Goal: Task Accomplishment & Management: Use online tool/utility

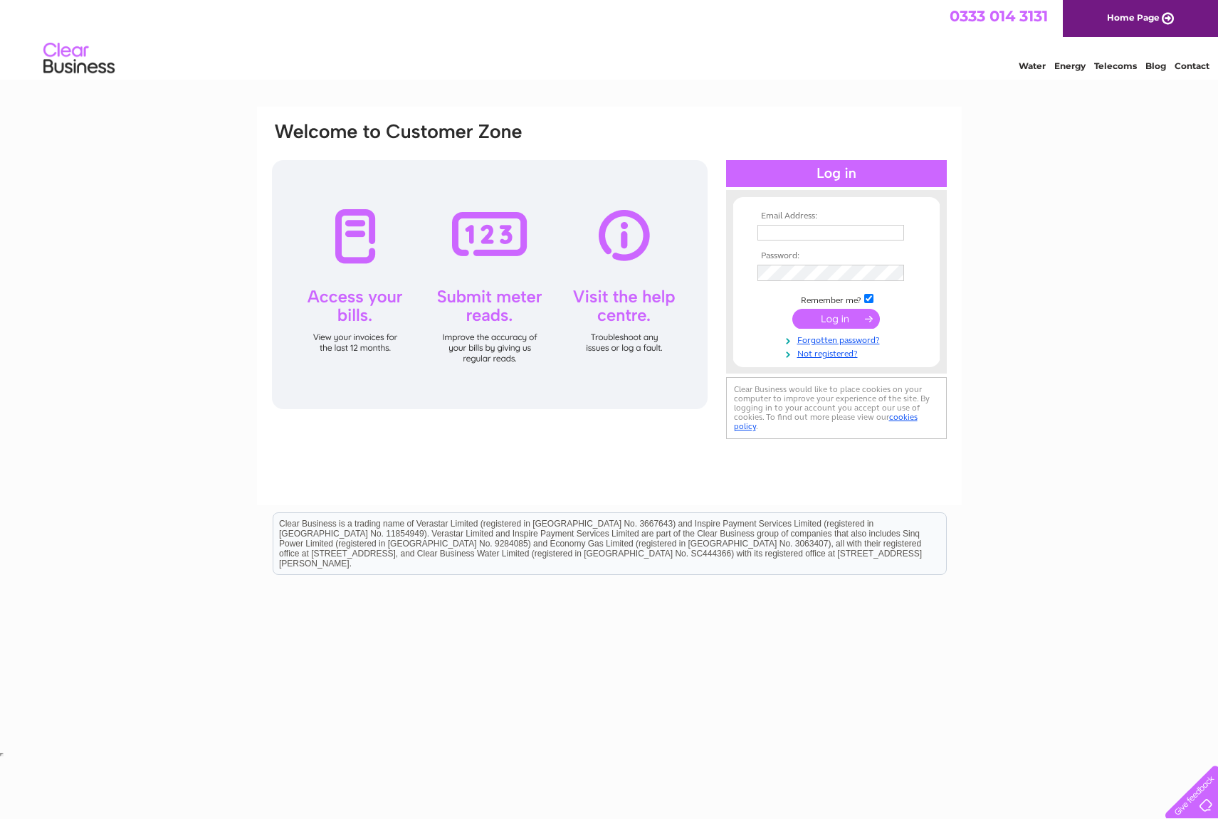
type input "[EMAIL_ADDRESS][DOMAIN_NAME]"
click at [830, 320] on input "submit" at bounding box center [836, 319] width 88 height 20
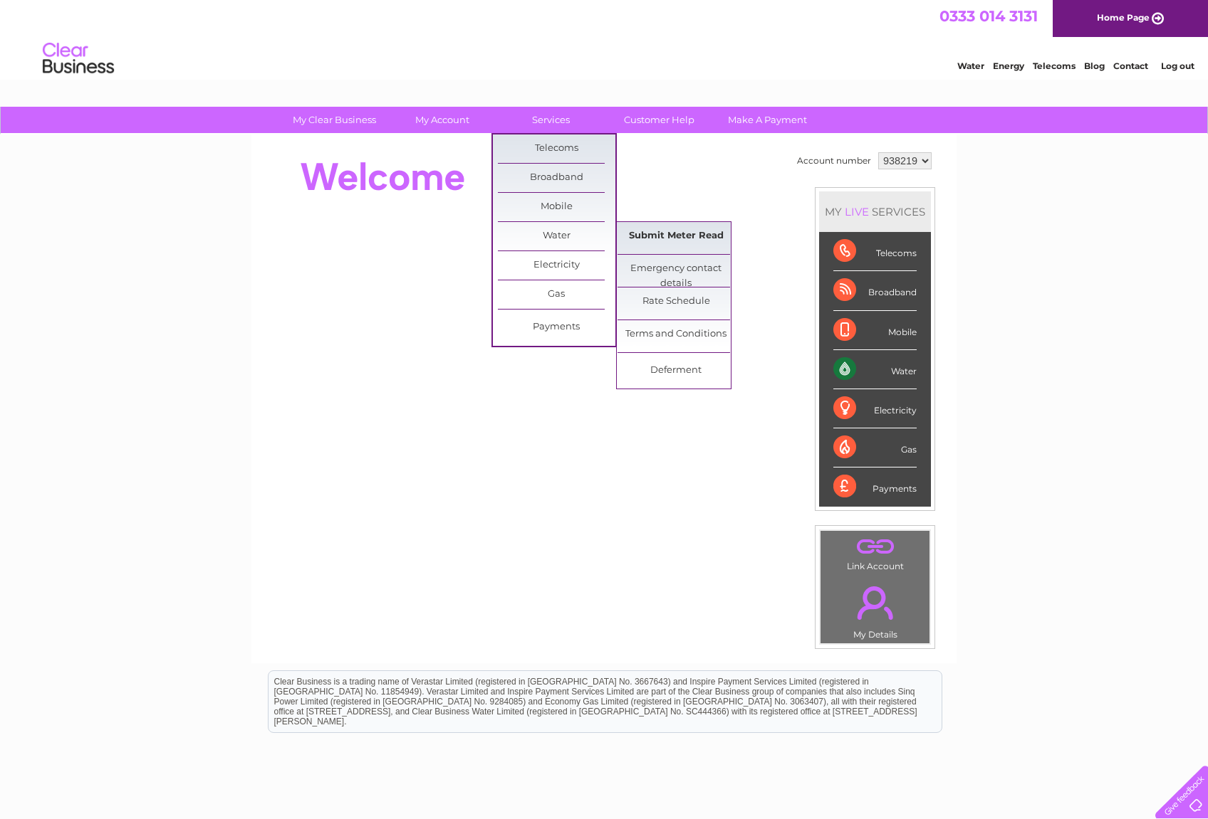
click at [683, 235] on link "Submit Meter Read" at bounding box center [675, 236] width 117 height 28
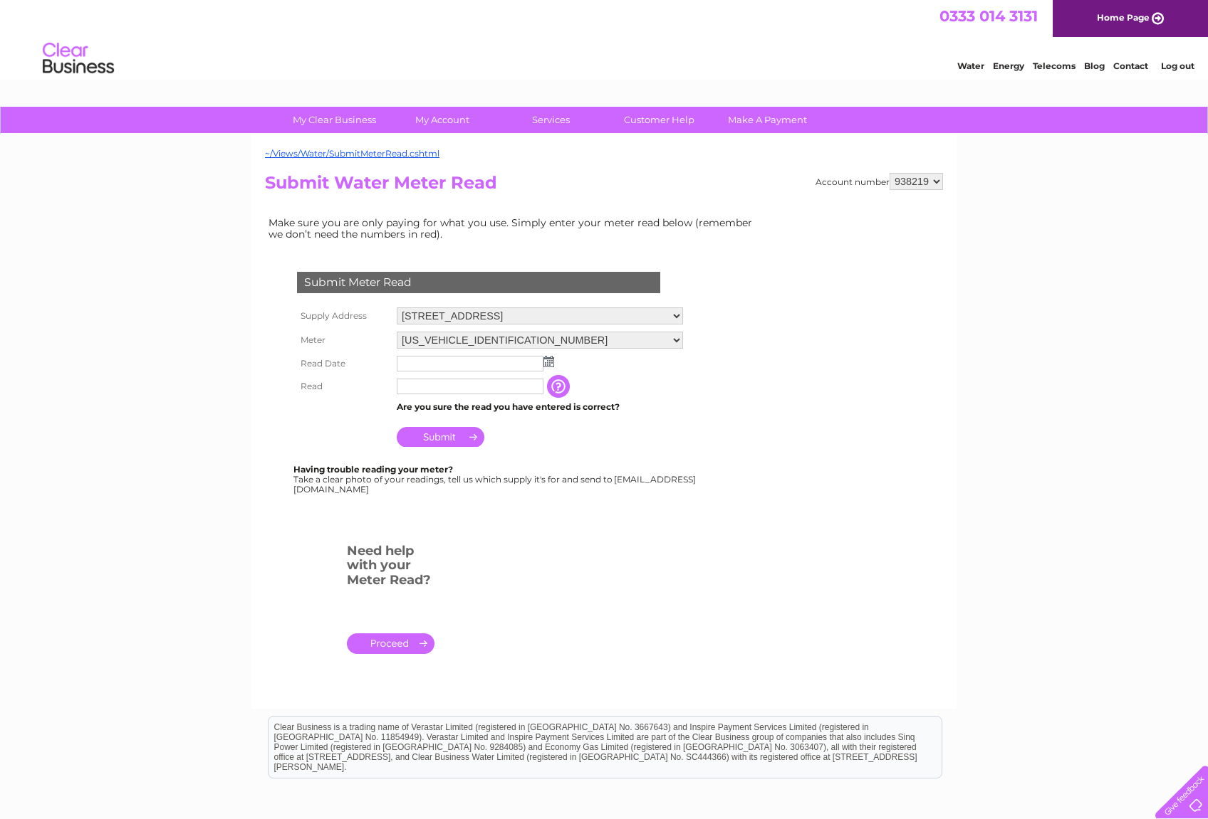
click at [547, 358] on img at bounding box center [548, 361] width 11 height 11
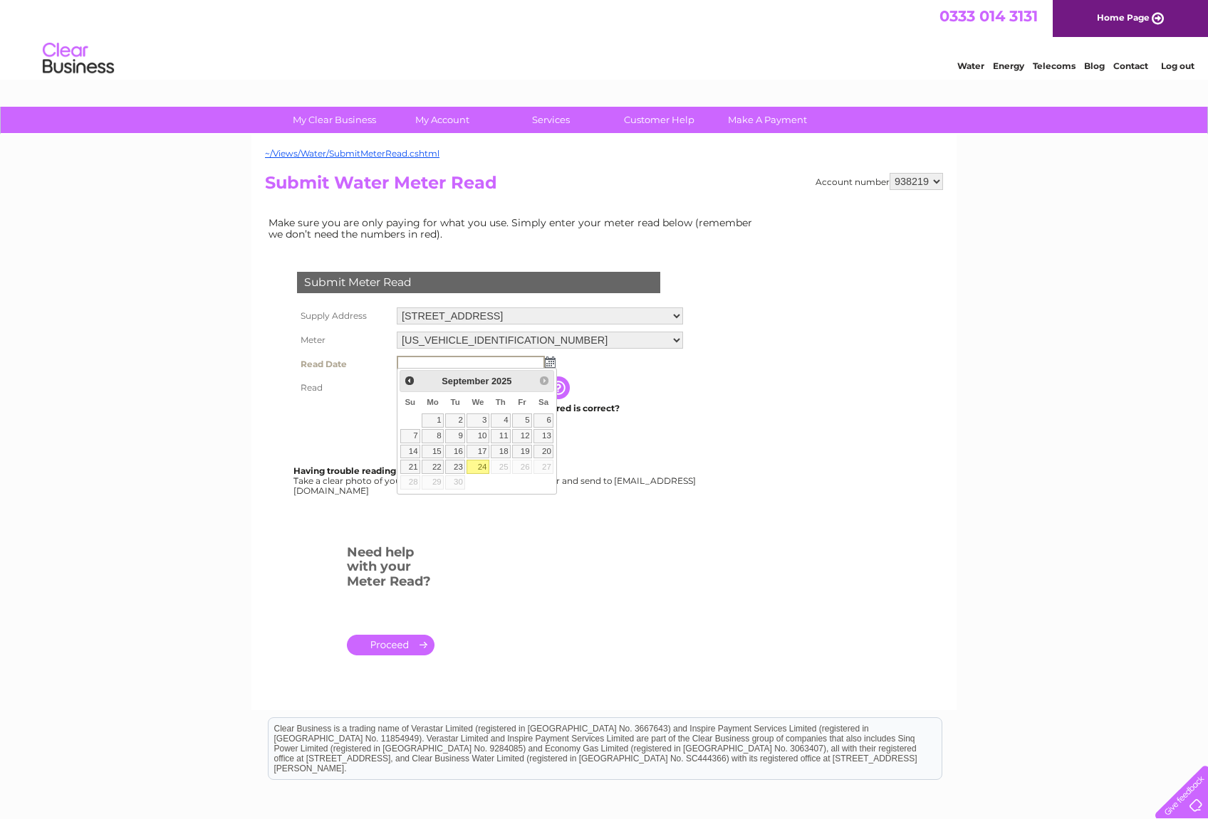
click at [481, 463] on link "24" at bounding box center [477, 467] width 23 height 14
type input "2025/09/24"
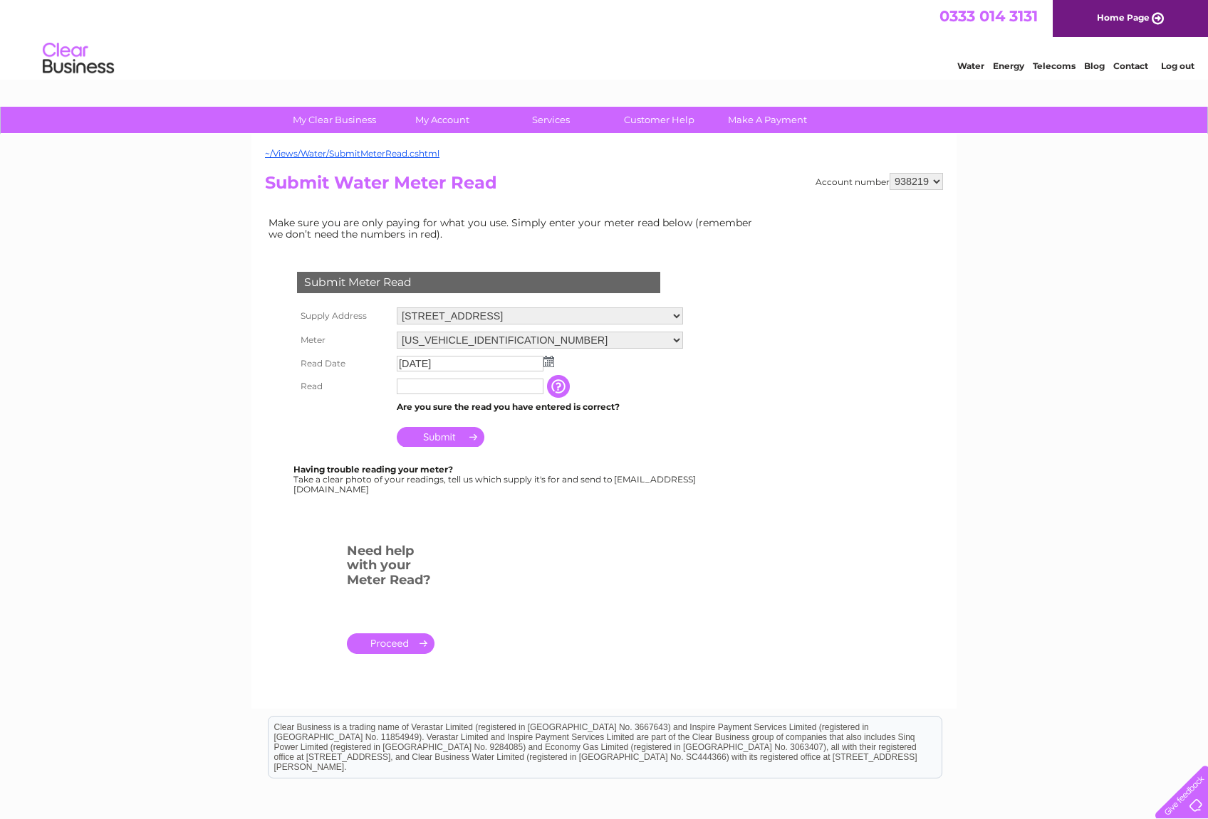
click at [443, 382] on input "text" at bounding box center [470, 387] width 147 height 16
type input "00029"
click at [601, 443] on td "Submit" at bounding box center [540, 435] width 295 height 34
click at [602, 444] on td "Submit" at bounding box center [539, 434] width 293 height 34
click at [451, 431] on input "Submit" at bounding box center [441, 437] width 88 height 20
